Goal: Task Accomplishment & Management: Use online tool/utility

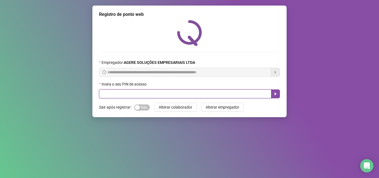
click at [108, 93] on input "text" at bounding box center [185, 93] width 172 height 9
type input "*****"
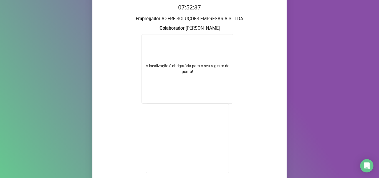
scroll to position [58, 0]
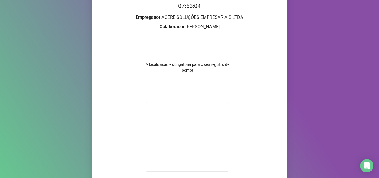
click at [301, 88] on div "Registro de ponto web 07:53:04 Empregador : AGERE SOLUÇÕES EMPRESARIAIS LTDA Co…" at bounding box center [189, 89] width 379 height 178
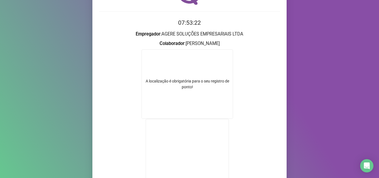
scroll to position [39, 0]
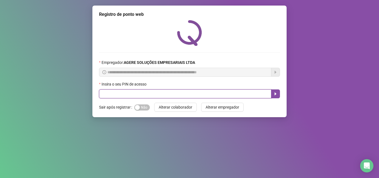
click at [104, 93] on input "text" at bounding box center [185, 93] width 172 height 9
type input "*****"
click at [276, 92] on icon "caret-right" at bounding box center [275, 94] width 4 height 4
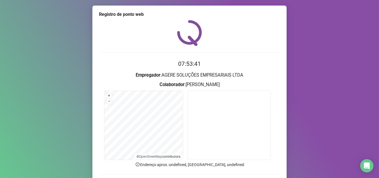
scroll to position [37, 0]
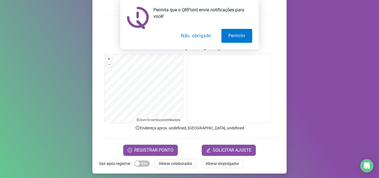
click at [193, 38] on button "Não, obrigado" at bounding box center [196, 36] width 44 height 14
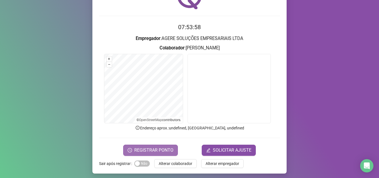
click at [148, 149] on span "REGISTRAR PONTO" at bounding box center [153, 150] width 39 height 7
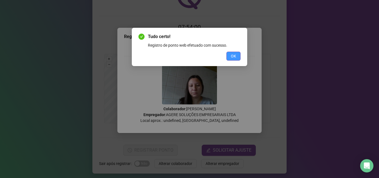
click at [234, 56] on span "OK" at bounding box center [233, 56] width 5 height 6
